Goal: Transaction & Acquisition: Book appointment/travel/reservation

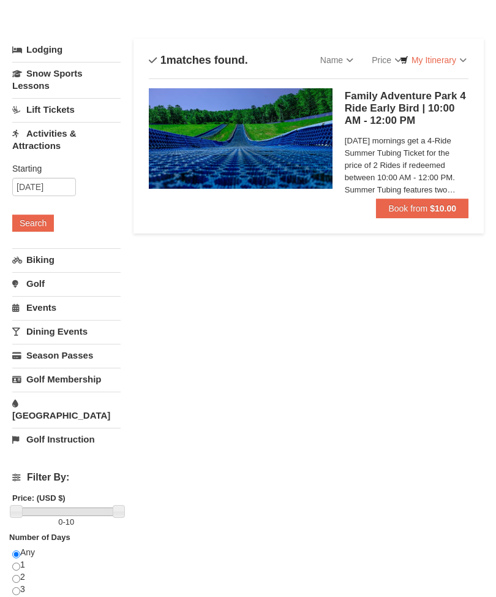
scroll to position [52, 0]
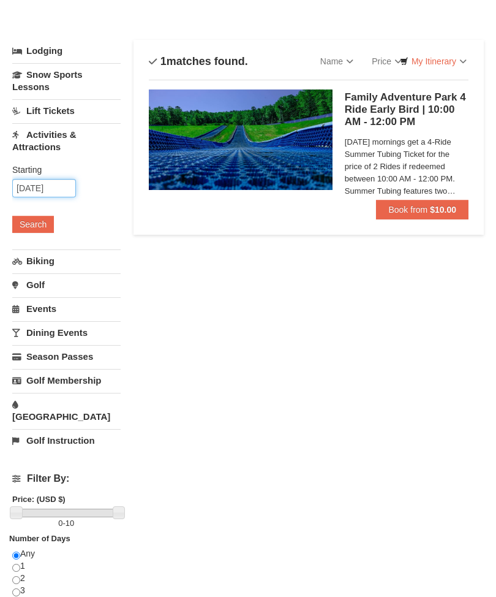
click at [59, 185] on input "[DATE]" at bounding box center [44, 189] width 64 height 18
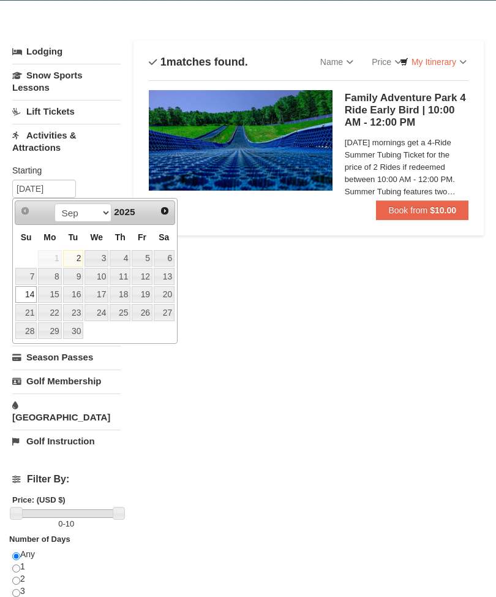
click at [29, 290] on link "14" at bounding box center [25, 294] width 21 height 17
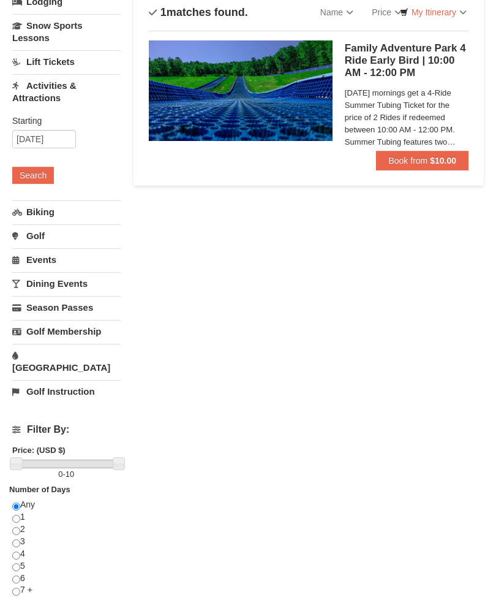
scroll to position [0, 0]
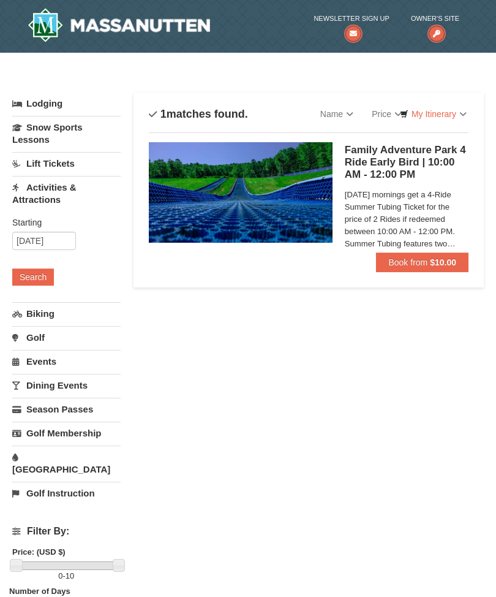
click at [457, 117] on link "My Itinerary" at bounding box center [433, 114] width 83 height 18
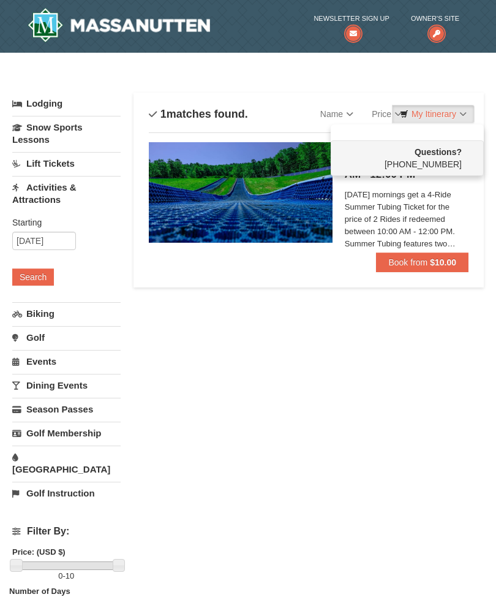
click at [447, 169] on div "Questions? 1-540-289-9441" at bounding box center [407, 158] width 153 height 36
click at [417, 267] on div at bounding box center [248, 298] width 496 height 597
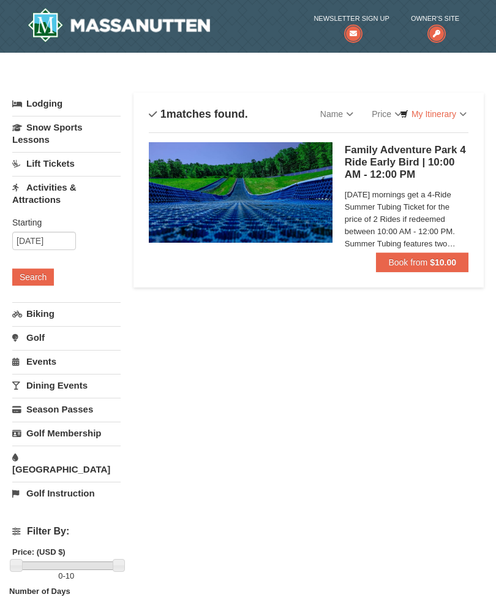
click at [430, 258] on button "Book from $10.00" at bounding box center [422, 262] width 93 height 20
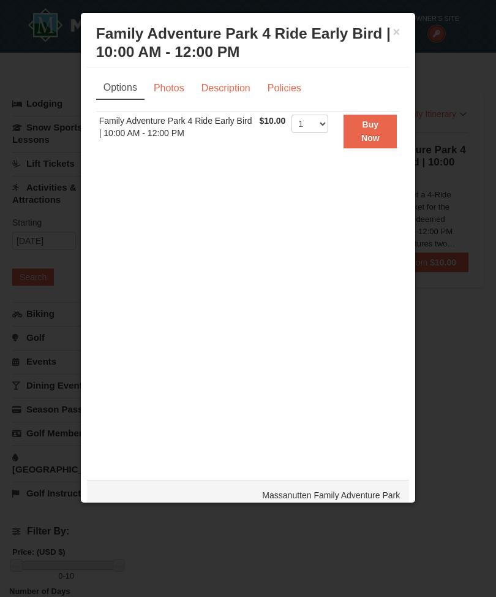
click at [231, 99] on link "Description" at bounding box center [226, 88] width 65 height 23
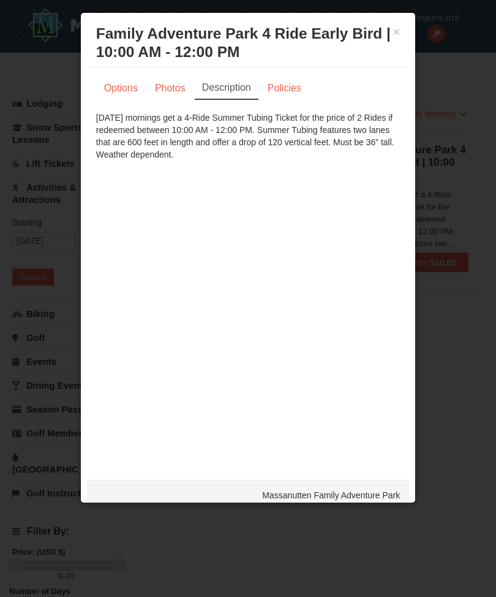
click at [393, 39] on h3 "Family Adventure Park 4 Ride Early Bird | 10:00 AM - 12:00 PM Massanutten Famil…" at bounding box center [248, 43] width 305 height 37
click at [293, 97] on link "Policies" at bounding box center [285, 88] width 50 height 23
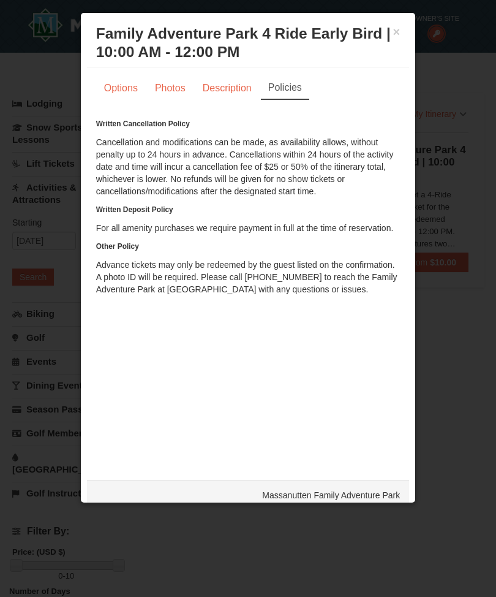
click at [441, 31] on div at bounding box center [248, 298] width 496 height 597
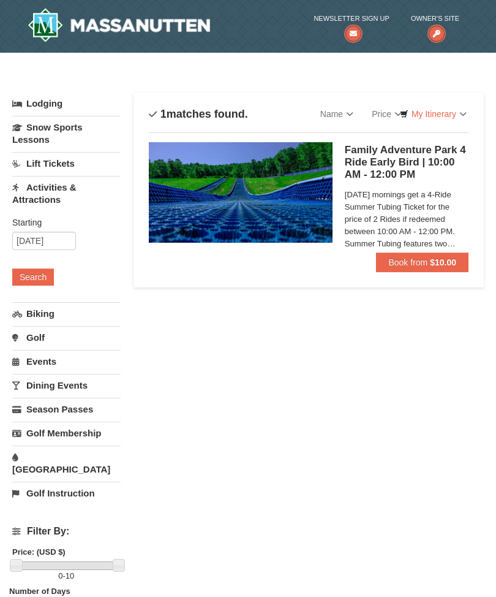
click at [34, 280] on button "Search" at bounding box center [33, 276] width 42 height 17
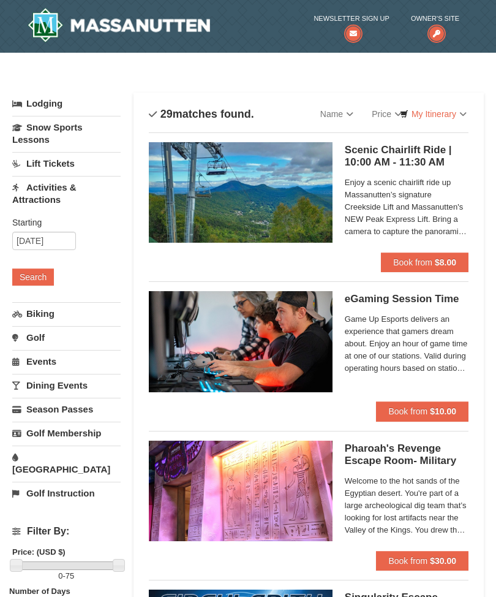
click at [435, 262] on strong "$8.00" at bounding box center [445, 262] width 21 height 10
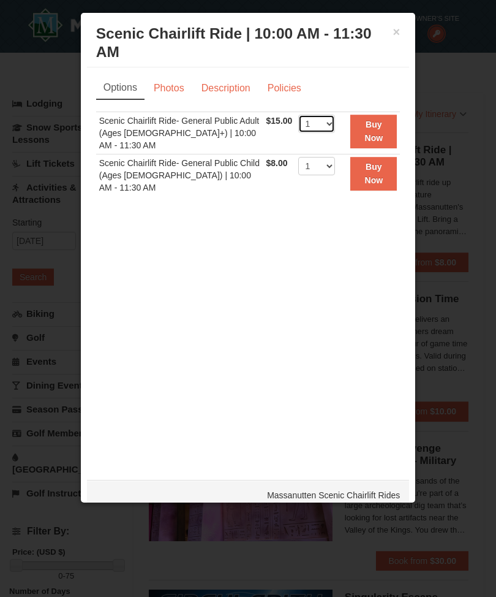
click at [335, 127] on select "1 2 3 4 5 6 7 8 9 10 11 12 13 14 15 16 17 18 19 20 21 22" at bounding box center [316, 124] width 37 height 18
click at [222, 93] on link "Description" at bounding box center [226, 88] width 65 height 23
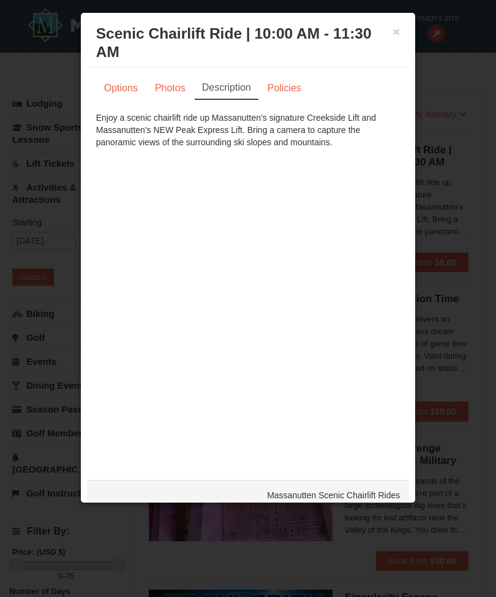
click at [294, 93] on link "Policies" at bounding box center [285, 88] width 50 height 23
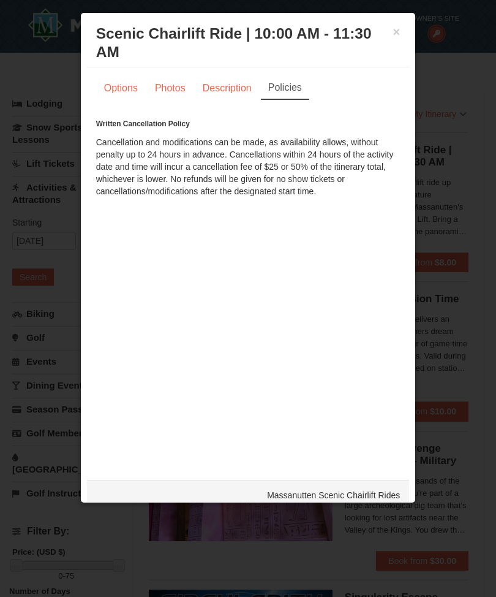
click at [170, 86] on link "Photos" at bounding box center [170, 88] width 47 height 23
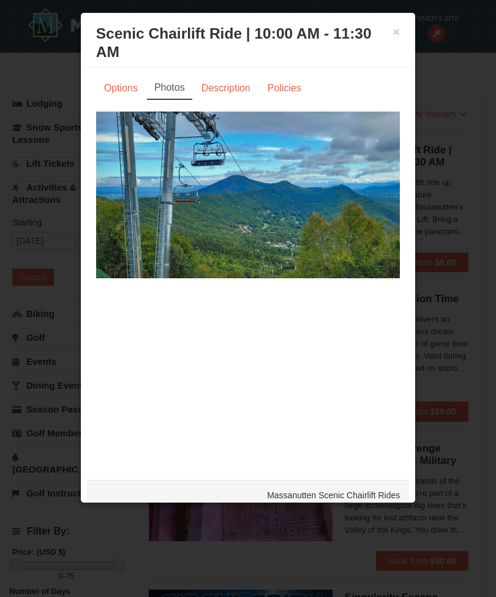
click at [398, 72] on div "Options Photos Description Policies Sorry, no matches found. Please remove some…" at bounding box center [248, 267] width 323 height 400
click at [400, 29] on button "×" at bounding box center [396, 32] width 7 height 12
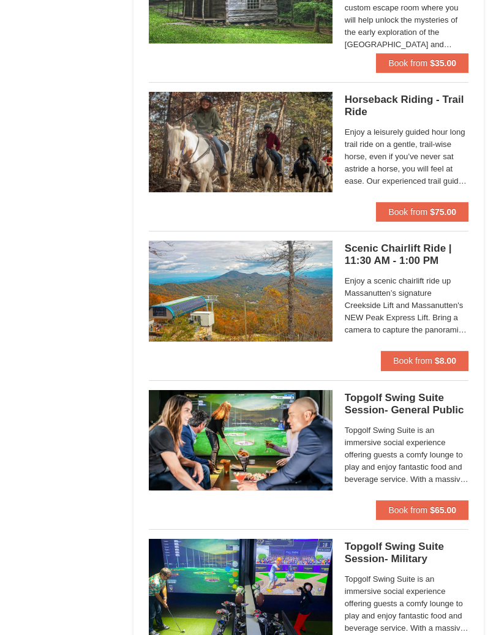
scroll to position [1542, 0]
click at [444, 357] on strong "$8.00" at bounding box center [445, 361] width 21 height 10
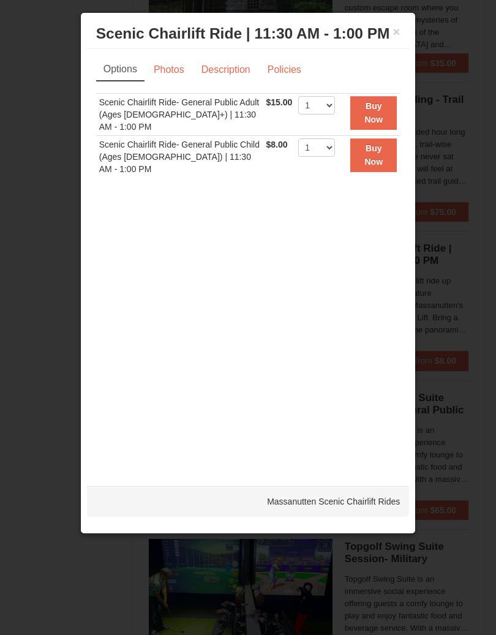
click at [476, 193] on div at bounding box center [248, 317] width 496 height 635
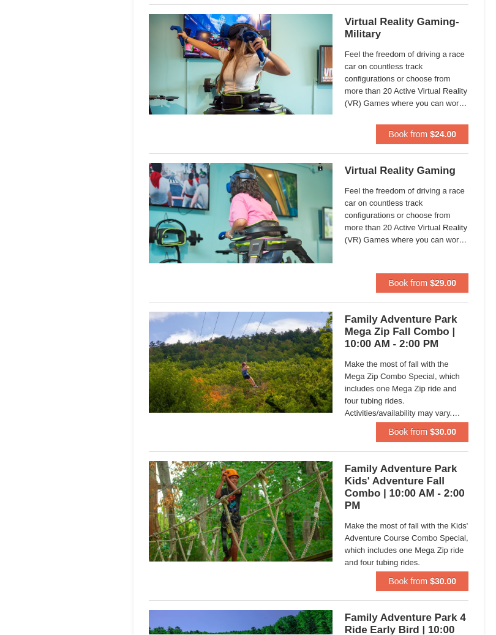
scroll to position [2515, 0]
click at [429, 431] on button "Book from $30.00" at bounding box center [422, 432] width 93 height 20
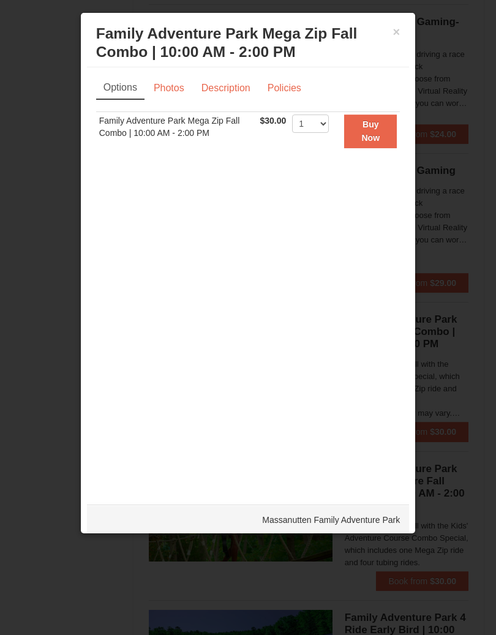
click at [377, 137] on strong "Buy Now" at bounding box center [371, 130] width 18 height 23
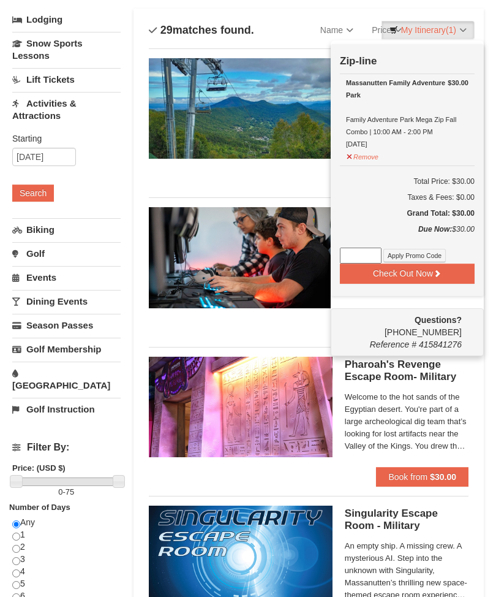
scroll to position [84, 0]
click at [423, 259] on button "Apply Promo Code" at bounding box center [415, 255] width 63 height 13
click at [284, 403] on img at bounding box center [241, 407] width 184 height 100
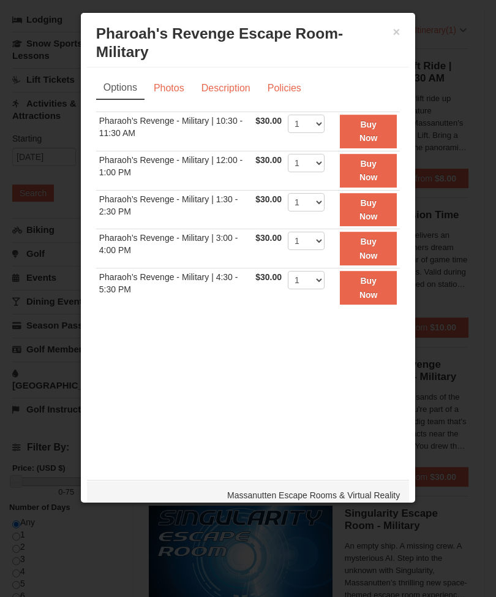
click at [398, 27] on button "×" at bounding box center [396, 32] width 7 height 12
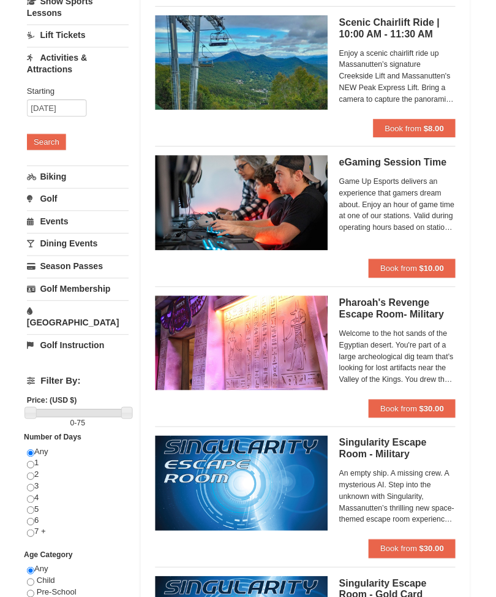
scroll to position [118, 0]
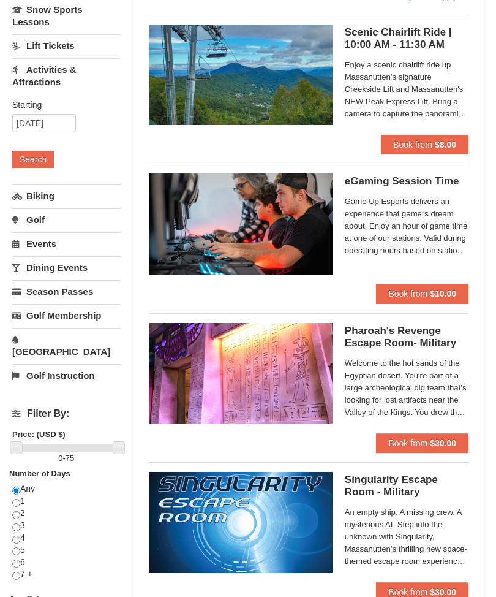
click at [428, 145] on span "Book from" at bounding box center [412, 145] width 39 height 10
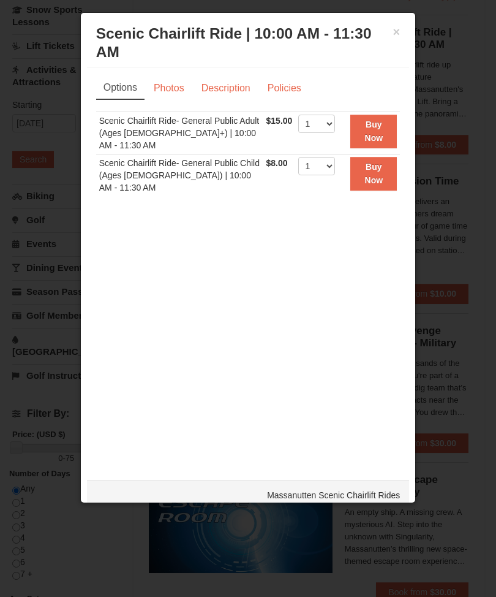
click at [169, 90] on link "Photos" at bounding box center [169, 88] width 47 height 23
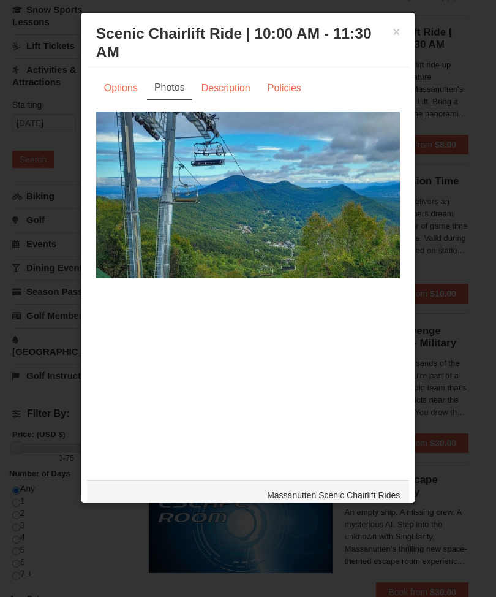
click at [222, 94] on link "Description" at bounding box center [226, 88] width 65 height 23
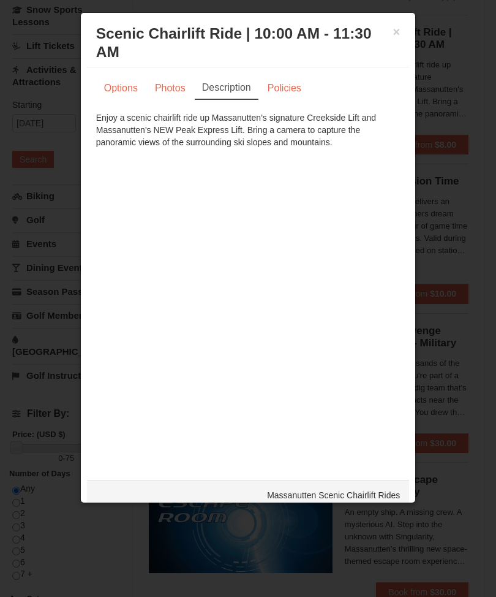
click at [288, 91] on link "Policies" at bounding box center [285, 88] width 50 height 23
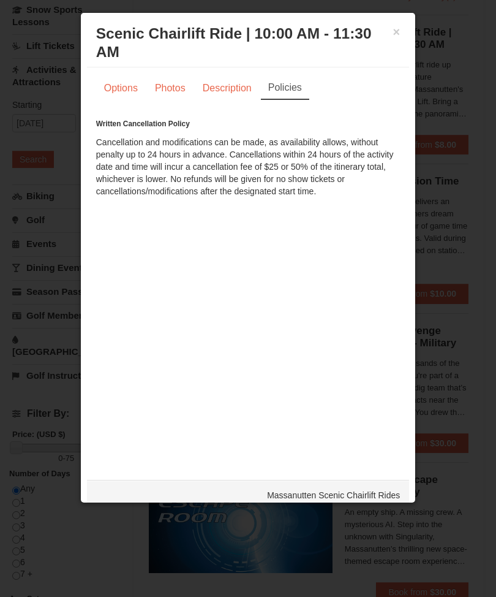
click at [399, 35] on button "×" at bounding box center [396, 32] width 7 height 12
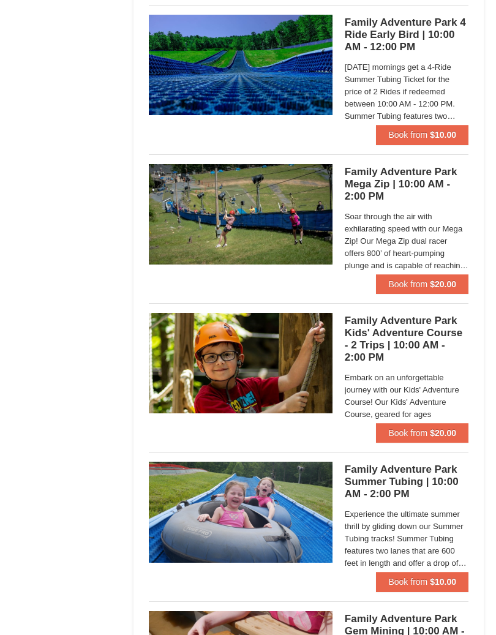
scroll to position [3111, 0]
click at [450, 431] on strong "$20.00" at bounding box center [443, 433] width 26 height 10
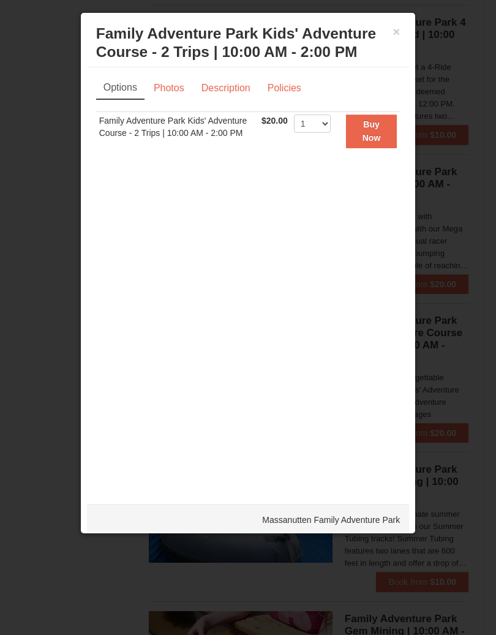
click at [464, 397] on div at bounding box center [248, 317] width 496 height 635
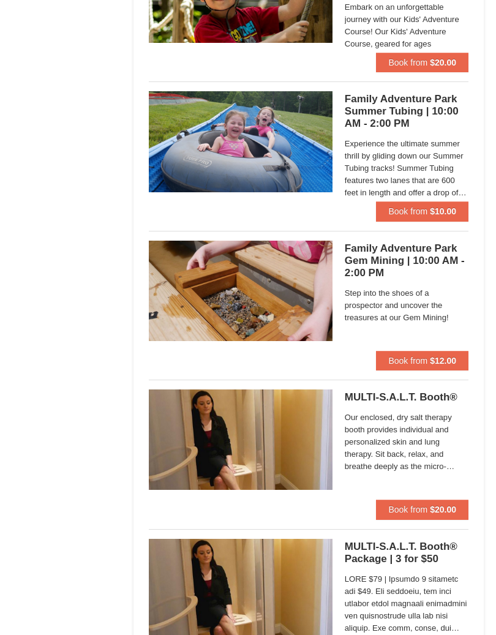
scroll to position [3484, 0]
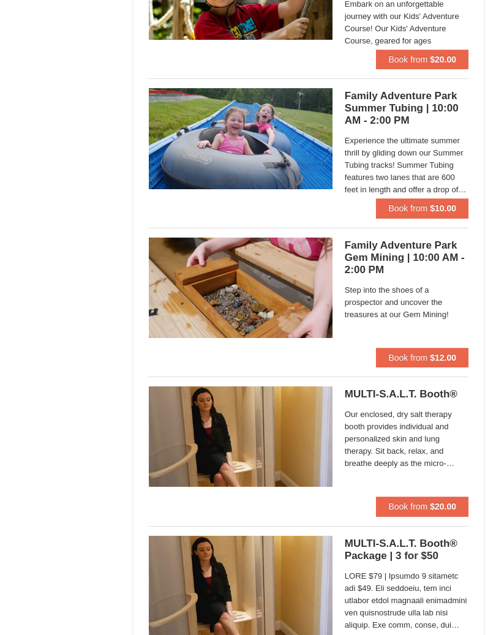
click at [414, 263] on h5 "Family Adventure Park Gem Mining | 10:00 AM - 2:00 PM Massanutten Family Advent…" at bounding box center [407, 258] width 124 height 37
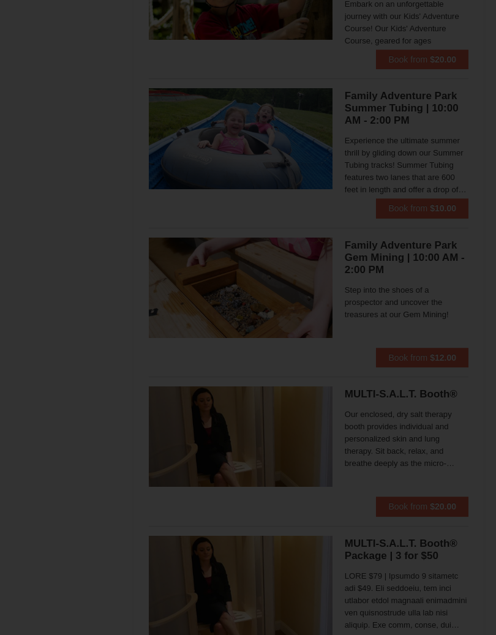
scroll to position [3484, 0]
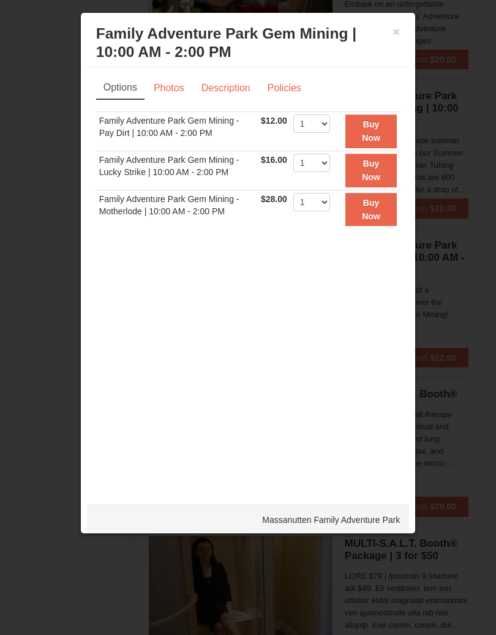
click at [387, 40] on h3 "Family Adventure Park Gem Mining | 10:00 AM - 2:00 PM Massanutten Family Advent…" at bounding box center [248, 43] width 305 height 37
click at [398, 44] on h3 "Family Adventure Park Gem Mining | 10:00 AM - 2:00 PM Massanutten Family Advent…" at bounding box center [248, 43] width 305 height 37
click at [474, 71] on div at bounding box center [248, 317] width 496 height 635
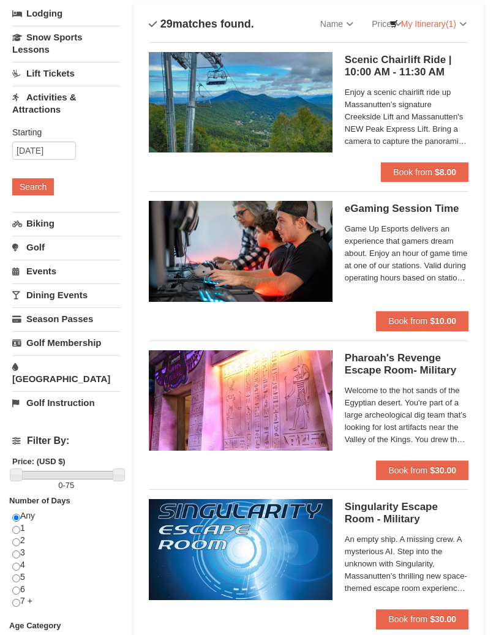
scroll to position [90, 0]
click at [99, 275] on link "Events" at bounding box center [66, 271] width 108 height 23
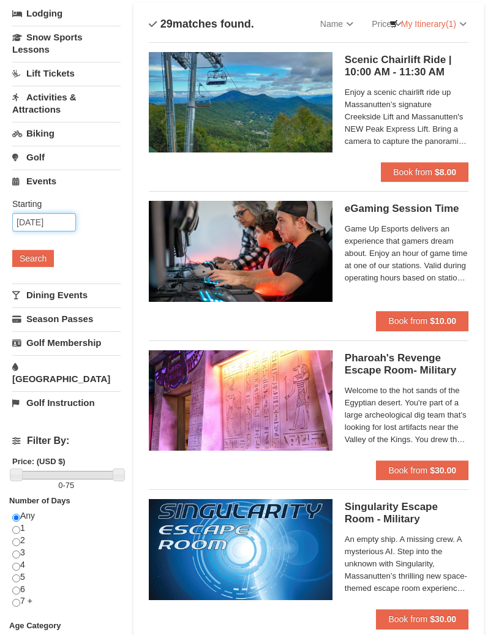
click at [53, 229] on input "[DATE]" at bounding box center [44, 222] width 64 height 18
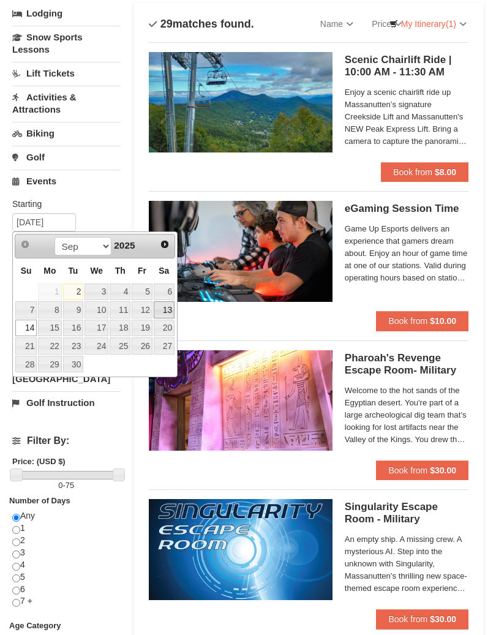
click at [173, 312] on link "13" at bounding box center [164, 309] width 21 height 17
type input "09/13/2025"
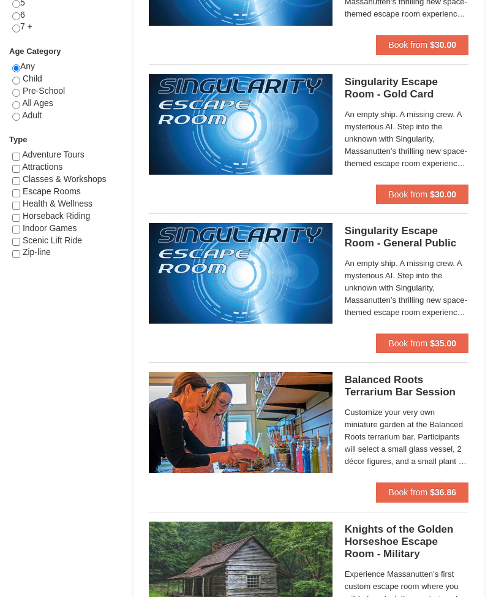
scroll to position [664, 0]
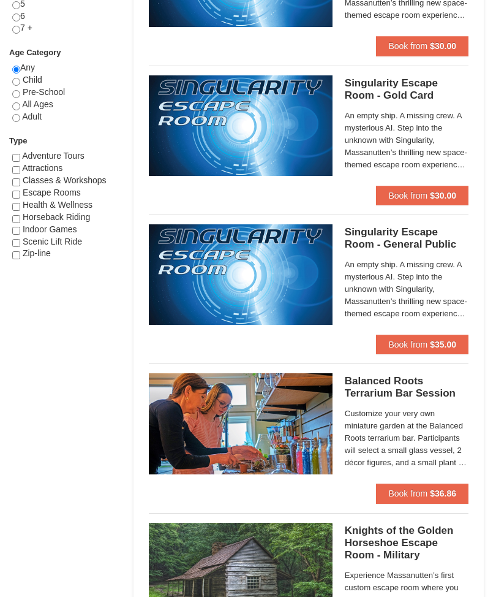
click at [18, 166] on input "checkbox" at bounding box center [16, 170] width 8 height 8
checkbox input "true"
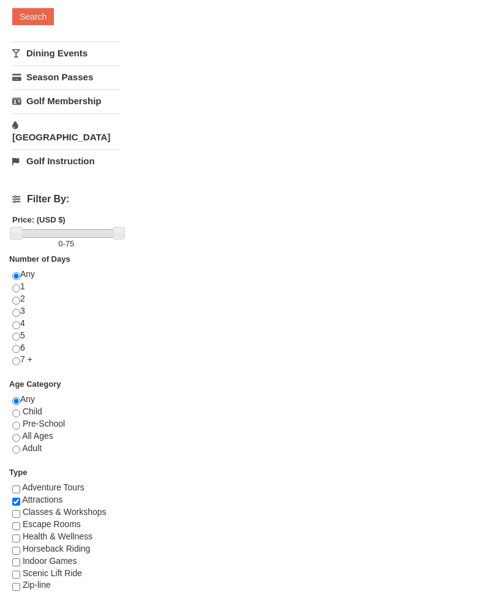
scroll to position [331, 0]
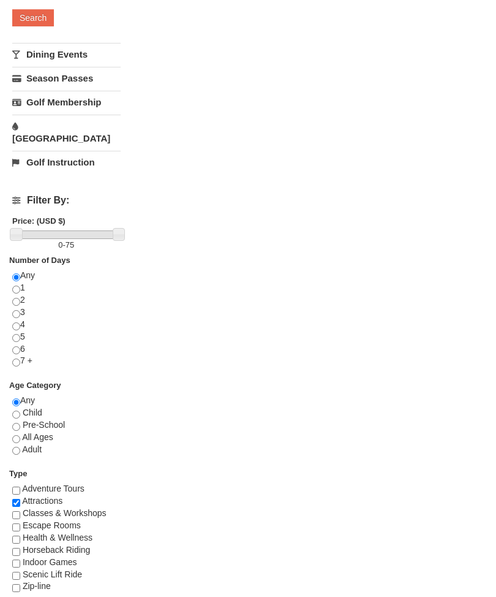
click at [20, 559] on input "checkbox" at bounding box center [16, 563] width 8 height 8
checkbox input "true"
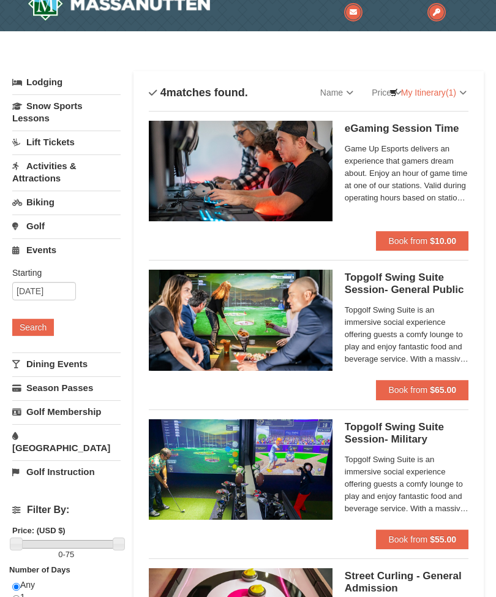
scroll to position [0, 0]
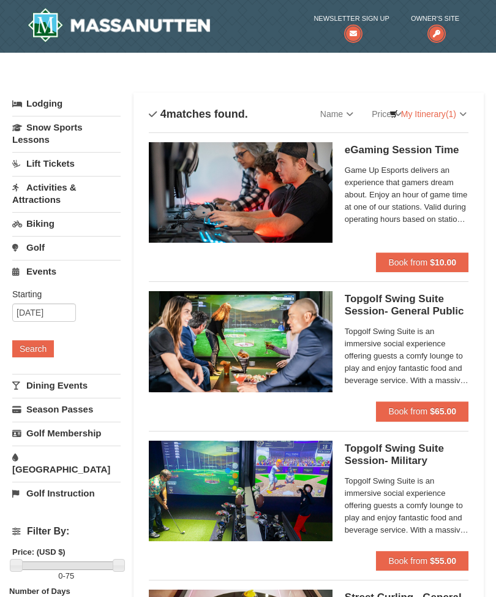
click at [87, 205] on link "Activities & Attractions" at bounding box center [66, 193] width 108 height 35
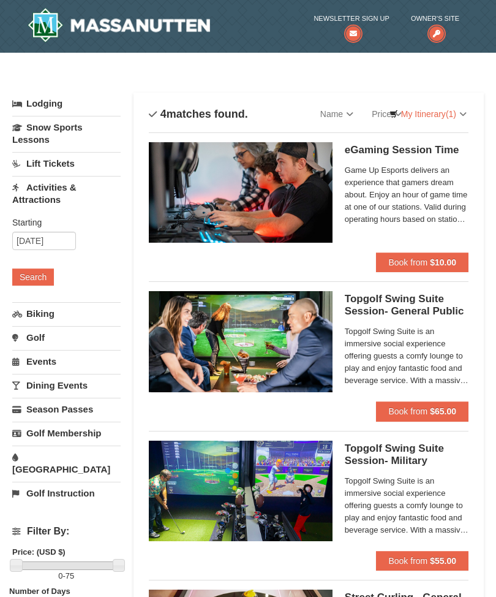
click at [90, 462] on link "[GEOGRAPHIC_DATA]" at bounding box center [66, 463] width 108 height 35
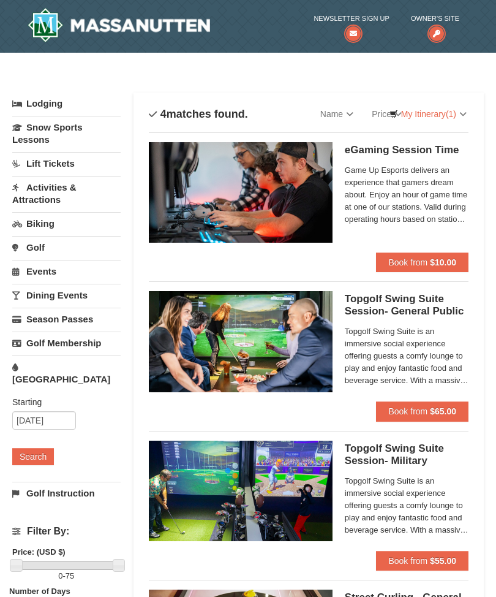
click at [54, 368] on link "[GEOGRAPHIC_DATA]" at bounding box center [66, 372] width 108 height 35
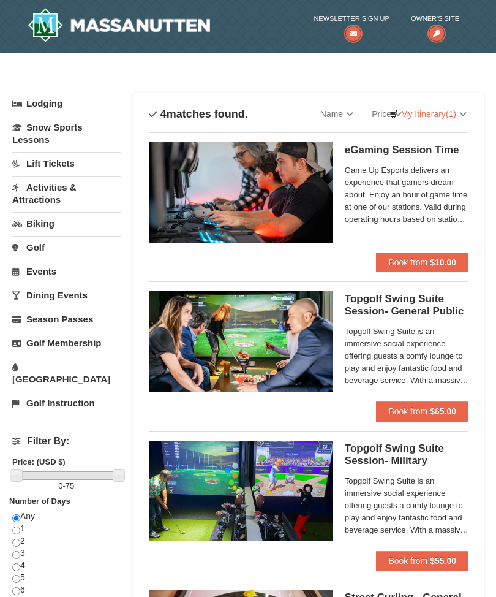
click at [51, 371] on link "[GEOGRAPHIC_DATA]" at bounding box center [66, 372] width 108 height 35
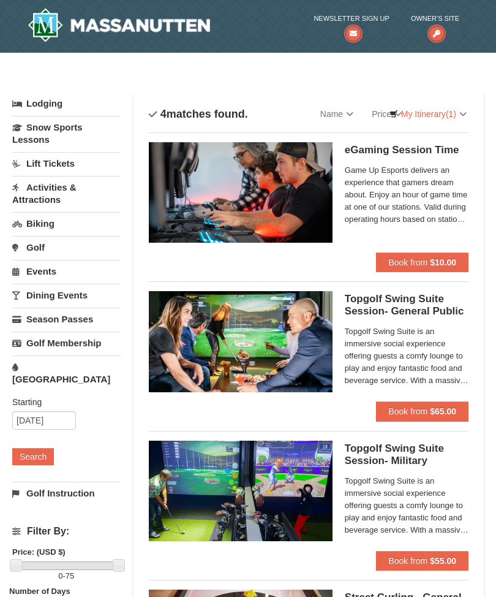
click at [33, 448] on button "Search" at bounding box center [33, 456] width 42 height 17
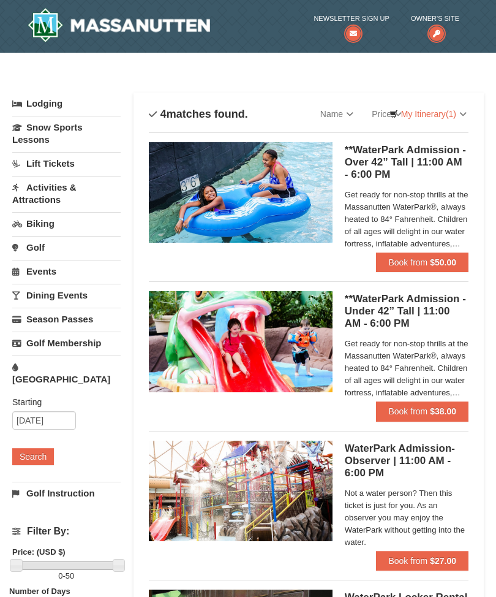
click at [414, 173] on h5 "**WaterPark Admission - Over 42” Tall | 11:00 AM - 6:00 PM Massanutten Indoor/O…" at bounding box center [407, 162] width 124 height 37
